Goal: Task Accomplishment & Management: Complete application form

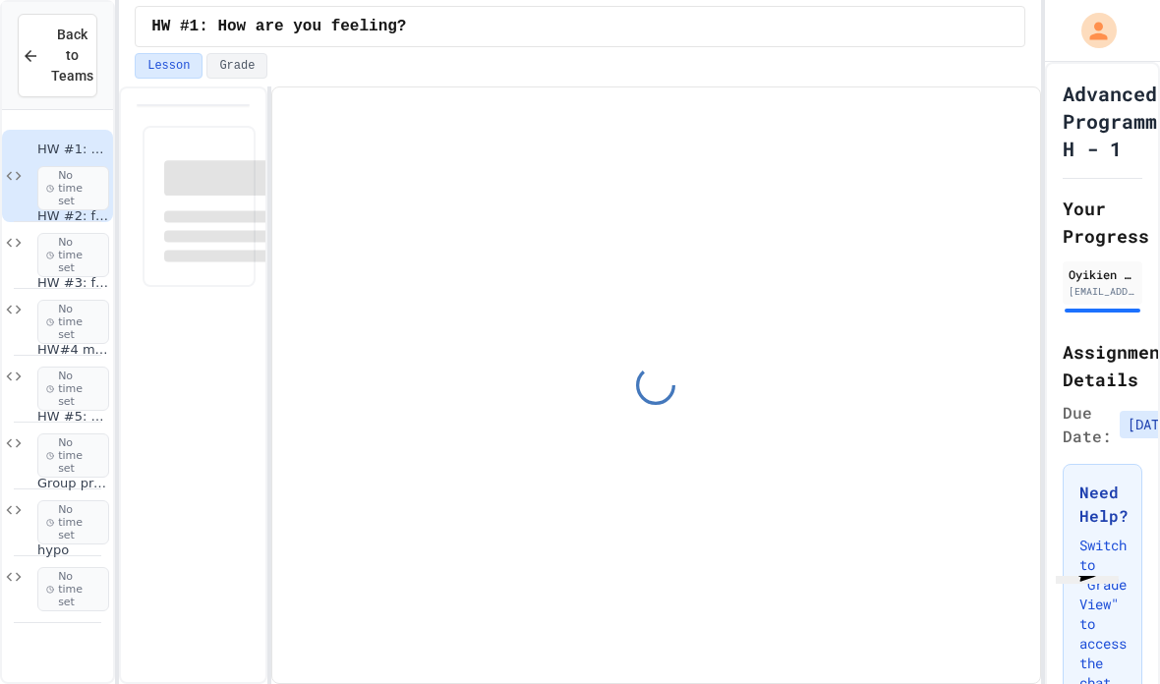
scroll to position [4941, 0]
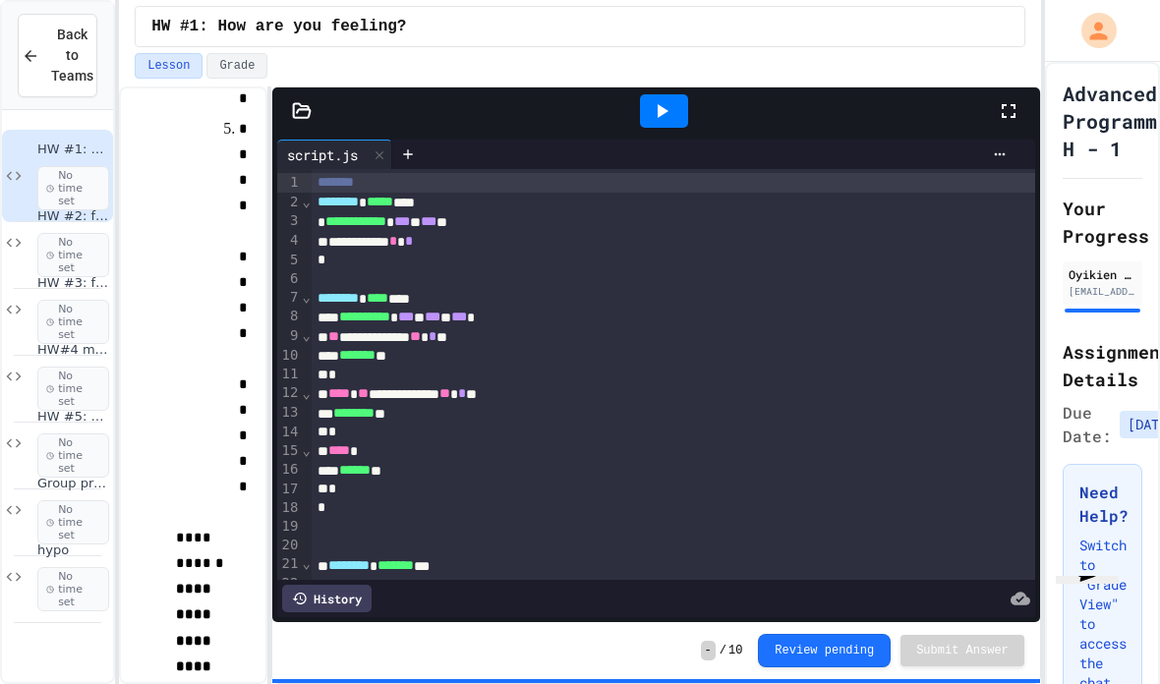
click at [664, 99] on icon at bounding box center [662, 111] width 24 height 24
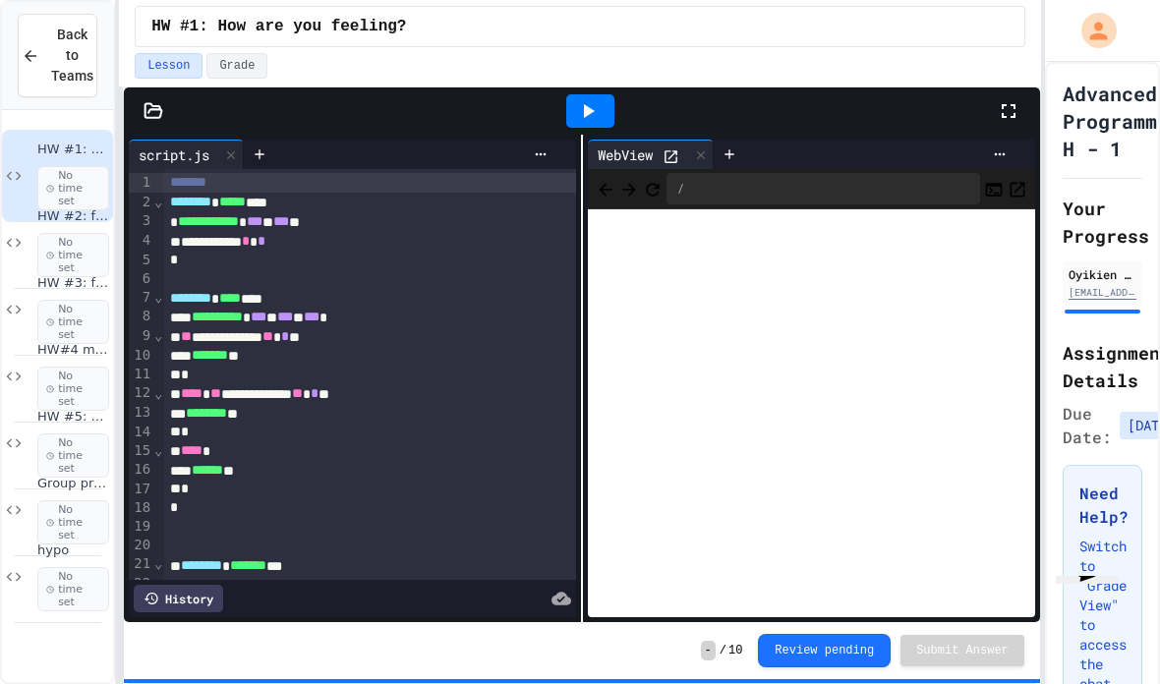
click at [71, 639] on div "**********" at bounding box center [580, 342] width 1160 height 684
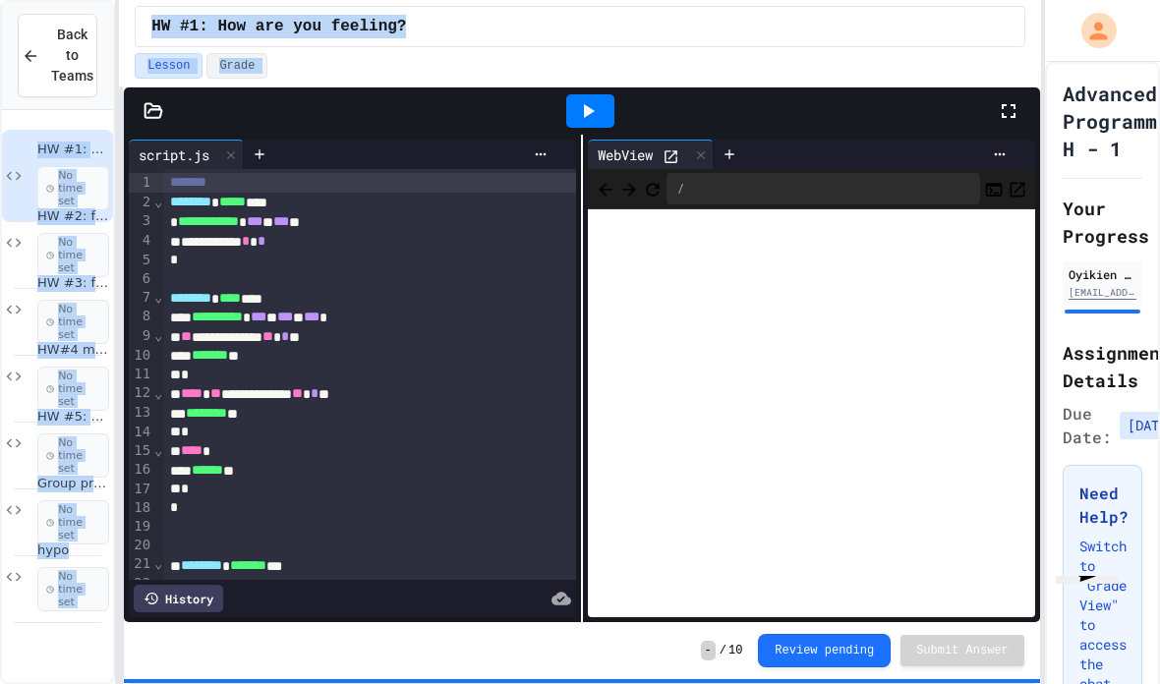
click at [75, 577] on div "HW #1: How are you feeling? No time set HW #2: functions No time set HW #3: fun…" at bounding box center [57, 435] width 111 height 635
click at [636, 624] on div "- / 10 Review pending Submit Answer" at bounding box center [582, 650] width 916 height 57
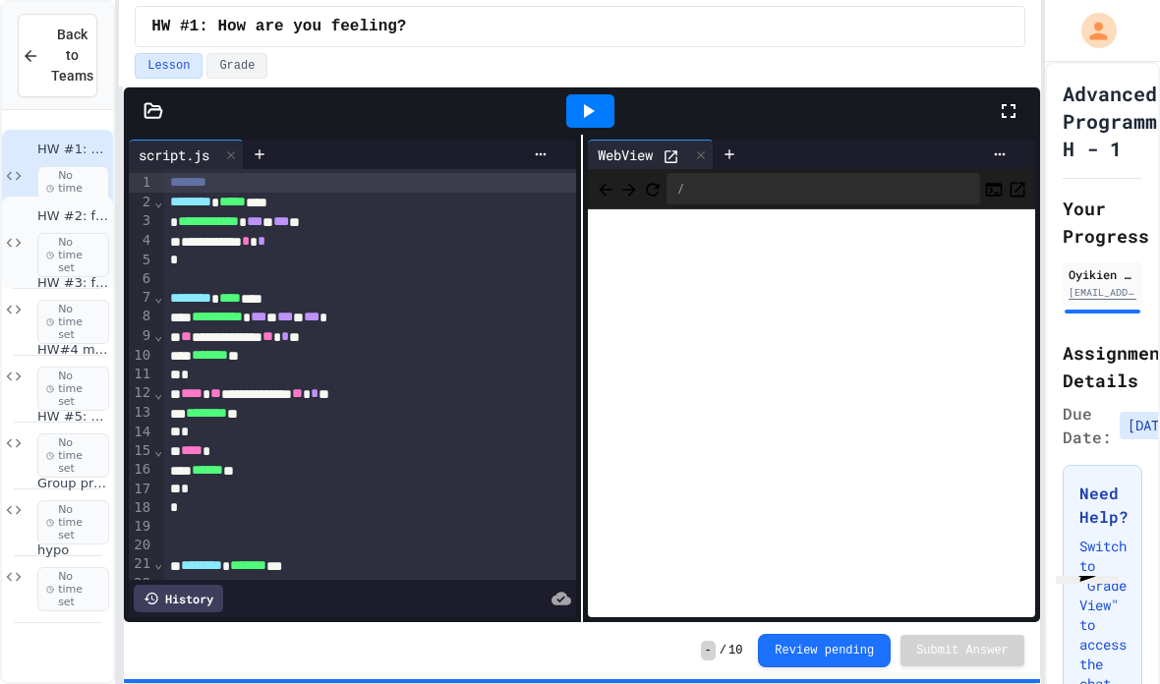
click at [70, 208] on span "HW #2: functions" at bounding box center [73, 216] width 72 height 17
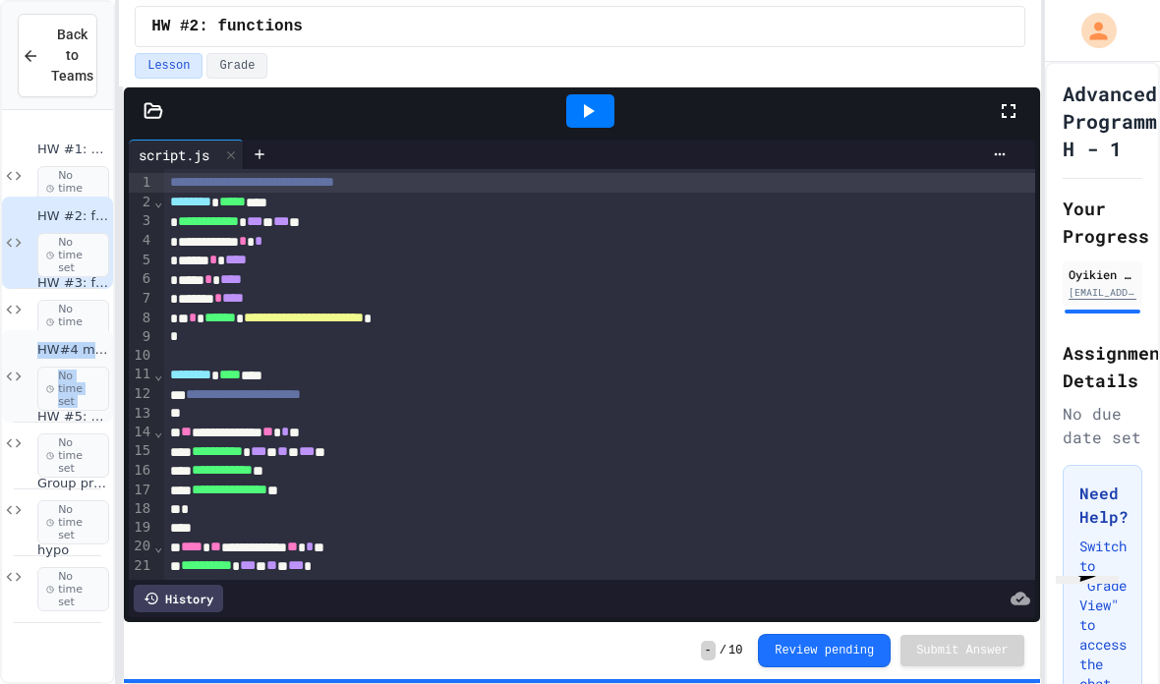
drag, startPoint x: 13, startPoint y: 330, endPoint x: 5, endPoint y: 290, distance: 41.1
click at [2, 288] on div "HW #1: How are you feeling? No time set HW #2: functions No time set HW #3: fun…" at bounding box center [57, 364] width 111 height 492
click at [204, 666] on div "- / 10 Review pending Submit Answer" at bounding box center [582, 650] width 916 height 57
click at [71, 342] on span "HW#4 modules and quadratic equation" at bounding box center [73, 350] width 72 height 17
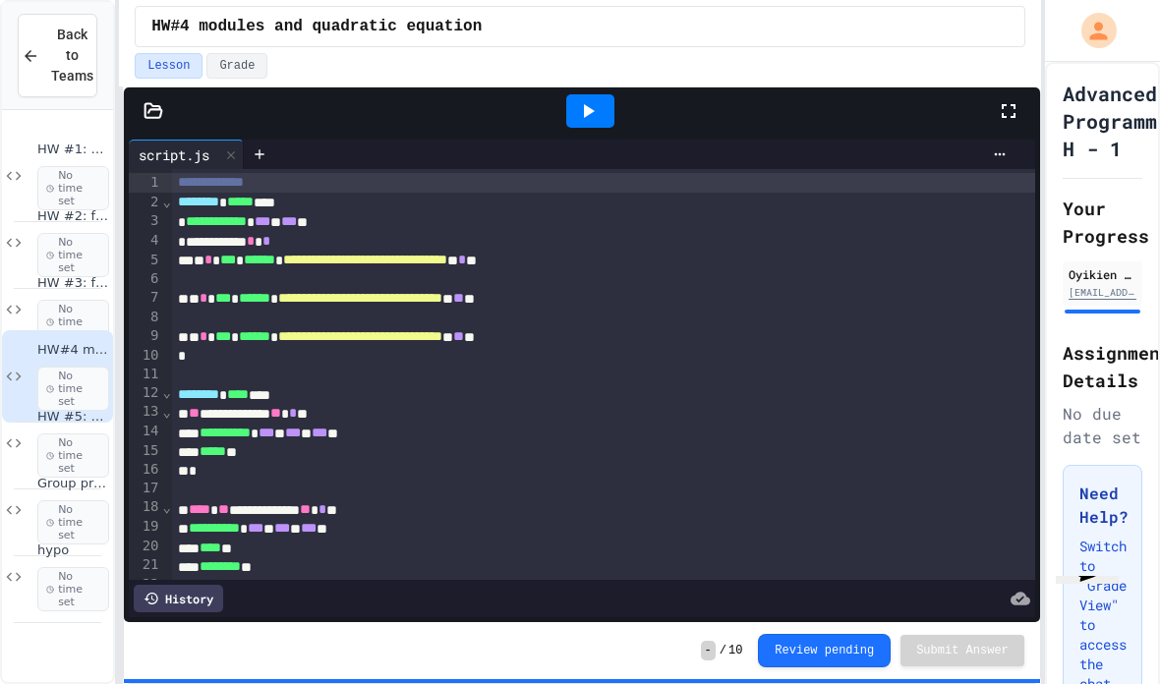
click at [578, 99] on icon at bounding box center [588, 111] width 24 height 24
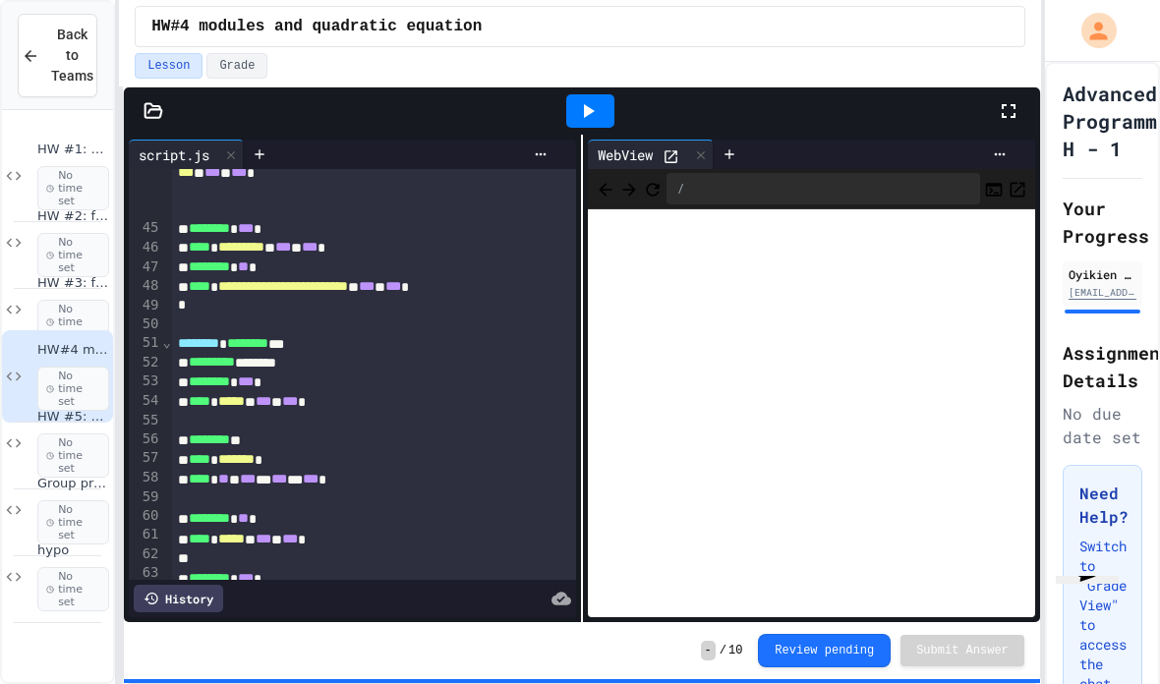
scroll to position [964, 0]
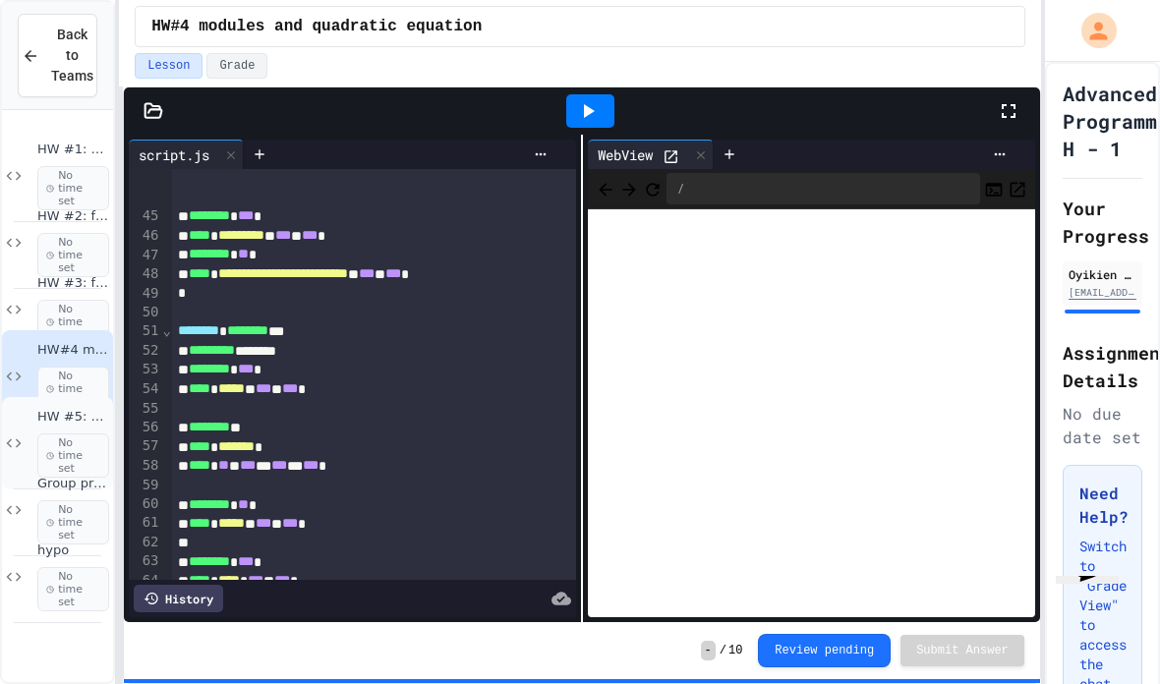
click at [28, 397] on div "HW #5: conditionals No time set" at bounding box center [57, 443] width 111 height 92
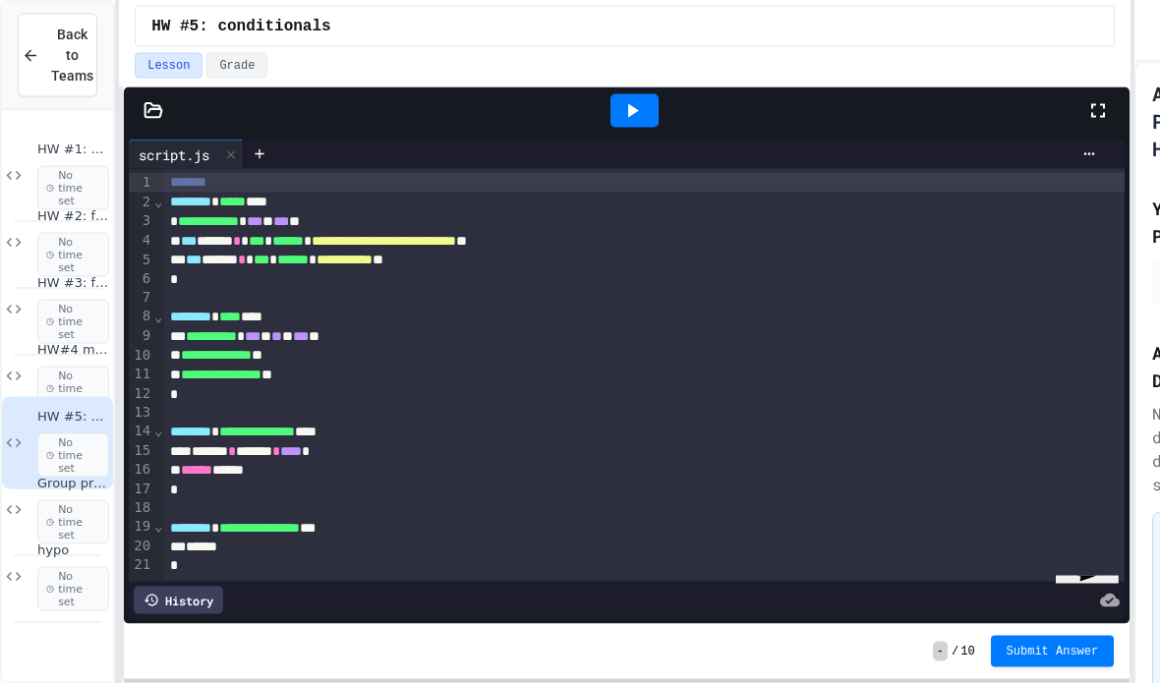
scroll to position [73, 0]
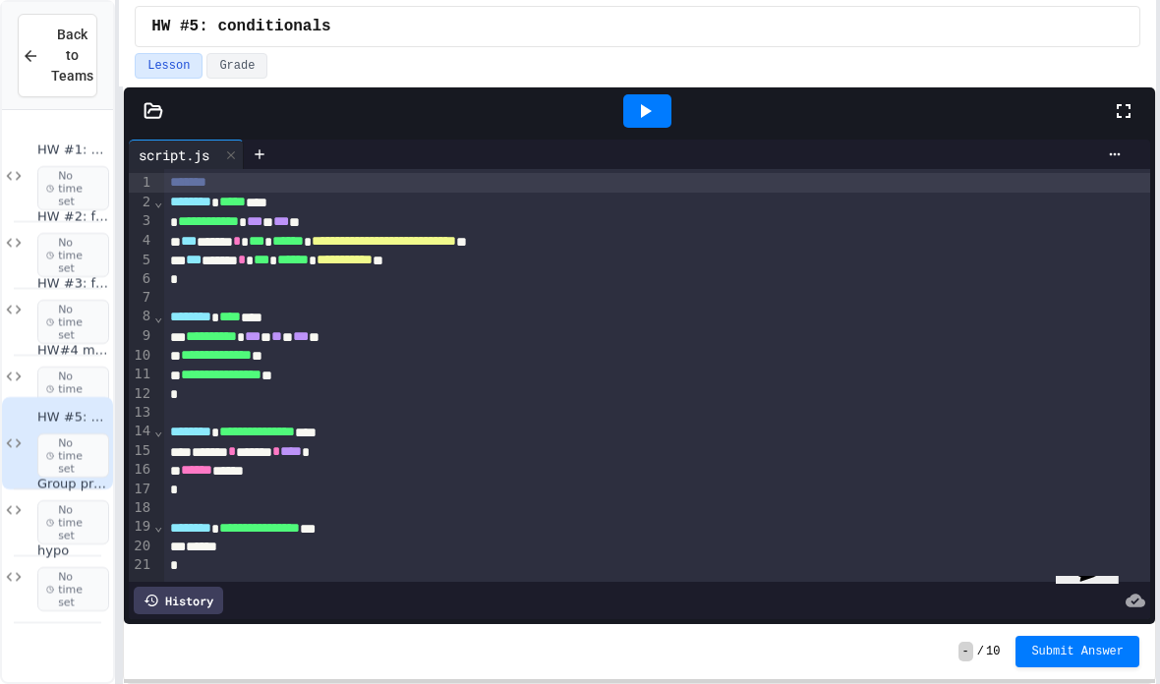
click at [1157, 368] on div at bounding box center [1158, 342] width 4 height 684
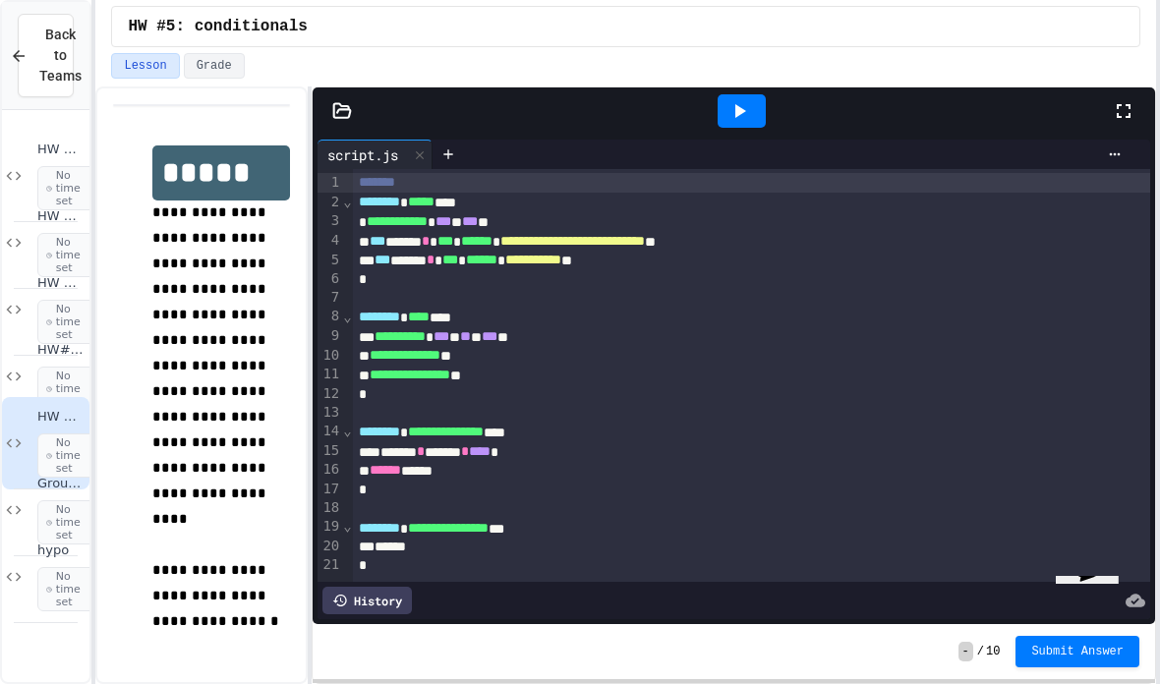
scroll to position [84, 0]
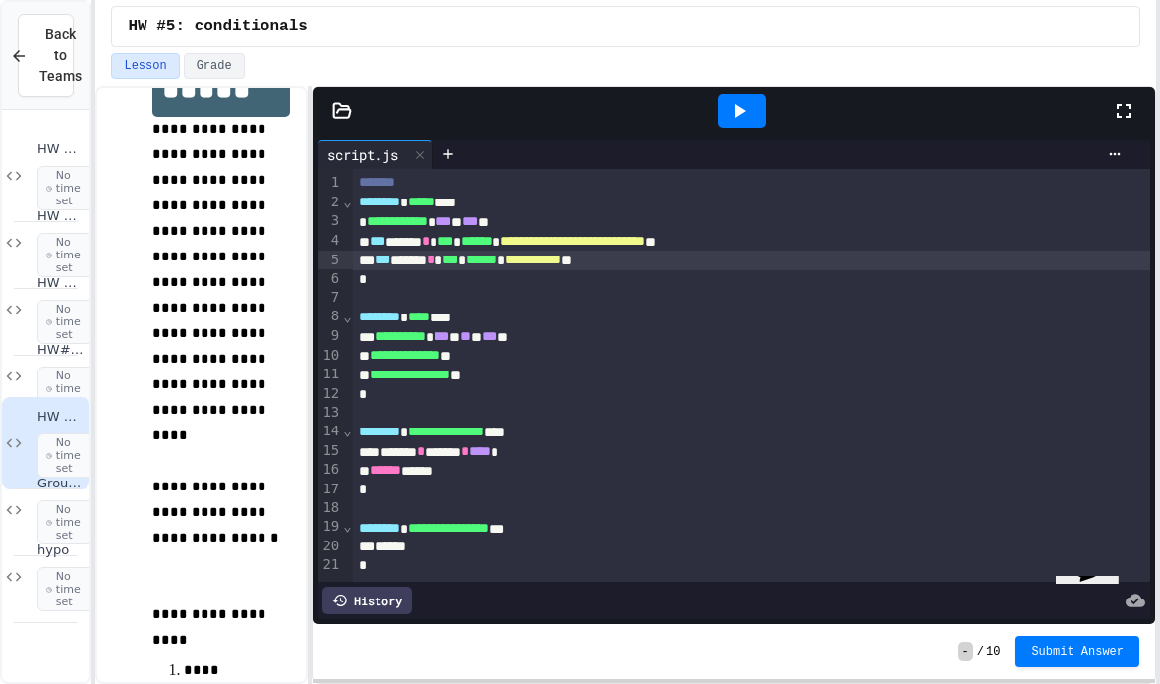
click at [561, 253] on span "**********" at bounding box center [533, 260] width 56 height 14
